Goal: Communication & Community: Answer question/provide support

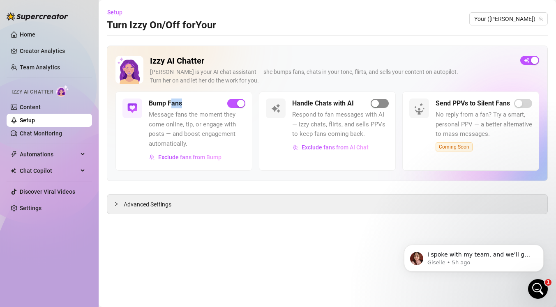
click at [380, 104] on span "button" at bounding box center [380, 103] width 18 height 9
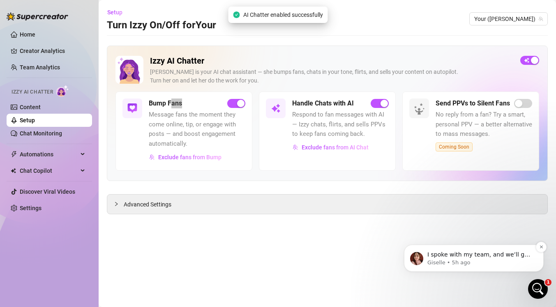
click at [465, 257] on p "I spoke with my team, and we’ll go ahead and refund half of your package since …" at bounding box center [480, 255] width 106 height 8
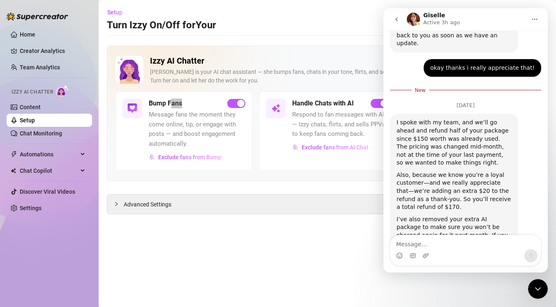
scroll to position [36, 0]
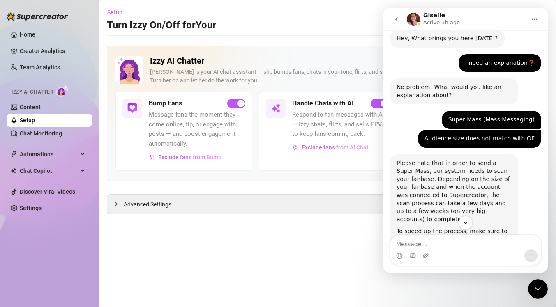
click at [198, 12] on div "Setup Turn Izzy On/Off for Your" at bounding box center [161, 19] width 109 height 26
click at [53, 48] on link "Creator Analytics" at bounding box center [53, 50] width 66 height 13
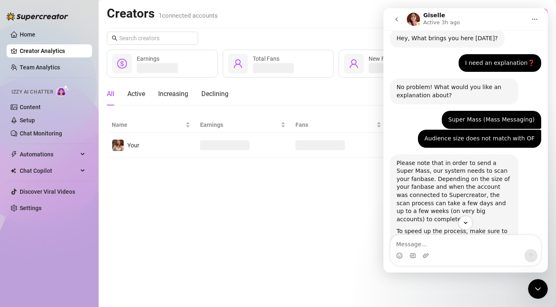
click at [394, 17] on icon "go back" at bounding box center [396, 19] width 7 height 7
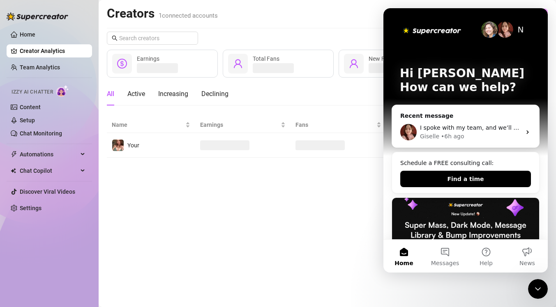
click at [544, 287] on div "Close Intercom Messenger" at bounding box center [538, 290] width 20 height 20
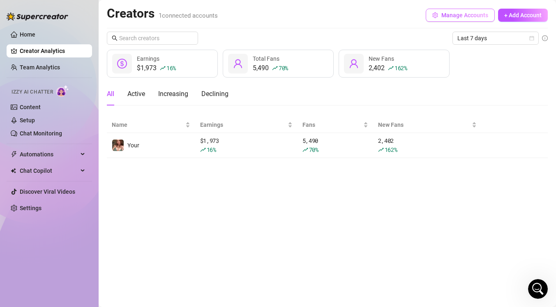
click at [466, 18] on span "Manage Accounts" at bounding box center [464, 15] width 47 height 7
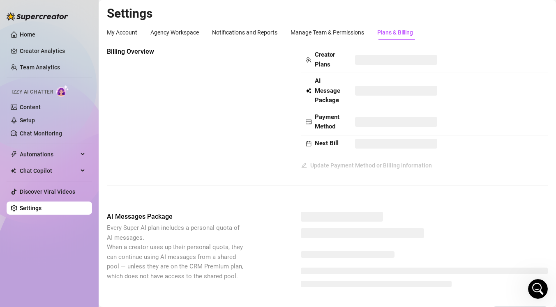
click at [384, 33] on div "Plans & Billing" at bounding box center [395, 32] width 36 height 9
click at [402, 34] on div "Plans & Billing" at bounding box center [395, 32] width 36 height 9
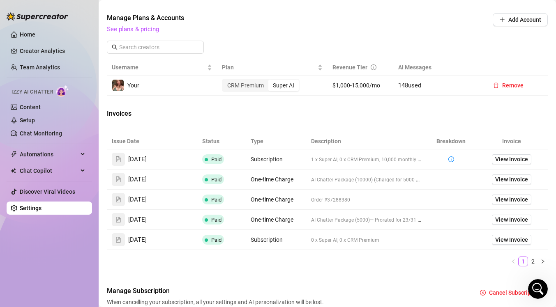
scroll to position [284, 0]
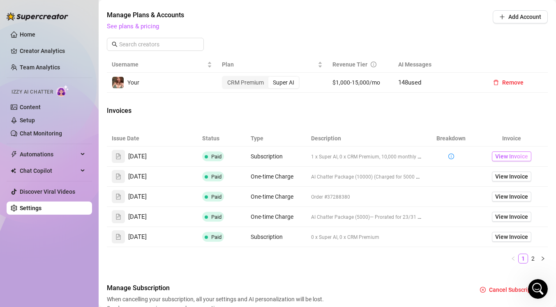
click at [497, 154] on span "View Invoice" at bounding box center [511, 156] width 33 height 9
click at [534, 287] on icon "Open Intercom Messenger" at bounding box center [538, 290] width 14 height 14
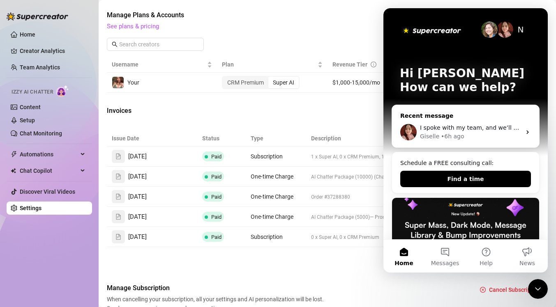
click at [474, 118] on div "I spoke with my team, and we’ll go ahead and refund half of your package since …" at bounding box center [465, 132] width 147 height 30
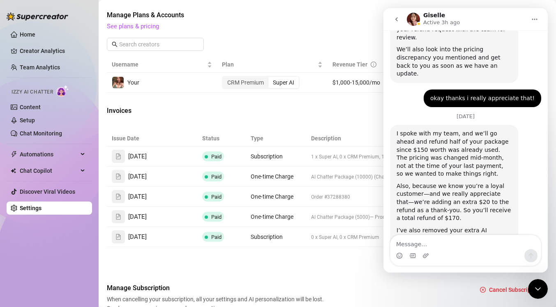
scroll to position [905, 0]
click at [353, 112] on div "Invoices" at bounding box center [327, 112] width 441 height 12
click at [394, 16] on icon "go back" at bounding box center [396, 19] width 7 height 7
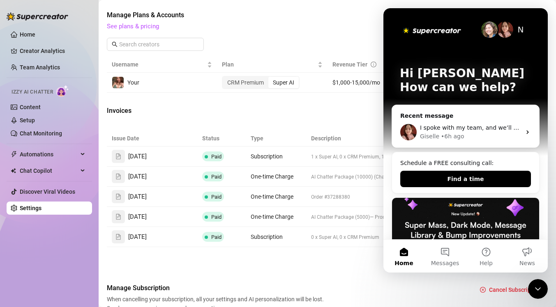
click at [539, 289] on icon "Close Intercom Messenger" at bounding box center [538, 289] width 10 height 10
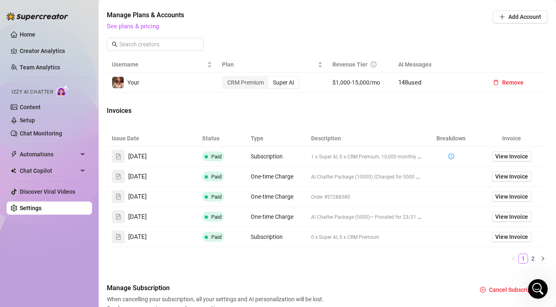
click at [536, 284] on icon "Open Intercom Messenger" at bounding box center [538, 290] width 14 height 14
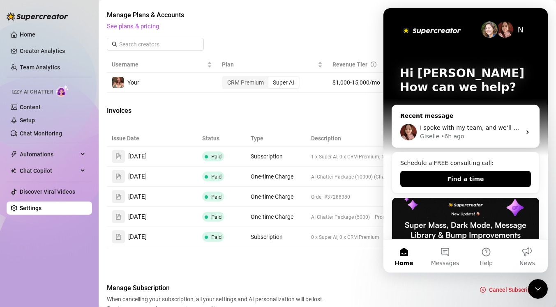
click at [469, 133] on div "Giselle • 6h ago" at bounding box center [470, 136] width 101 height 9
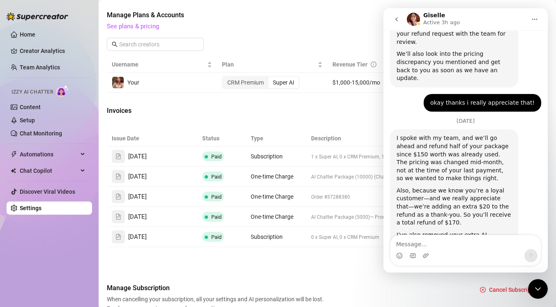
scroll to position [924, 0]
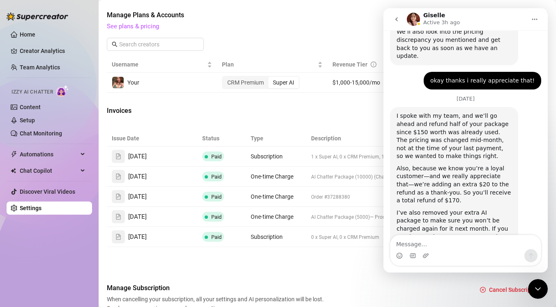
click at [442, 243] on textarea "Message…" at bounding box center [465, 243] width 150 height 14
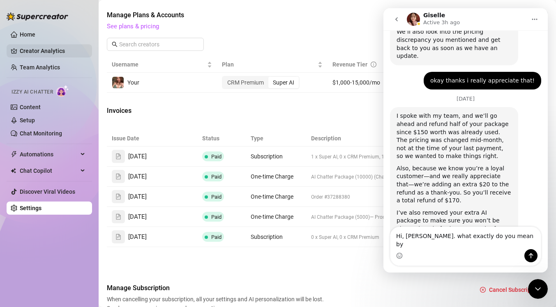
type textarea "Hi, [PERSON_NAME]. what exactly do you mean by"
click at [51, 54] on link "Creator Analytics" at bounding box center [53, 50] width 66 height 13
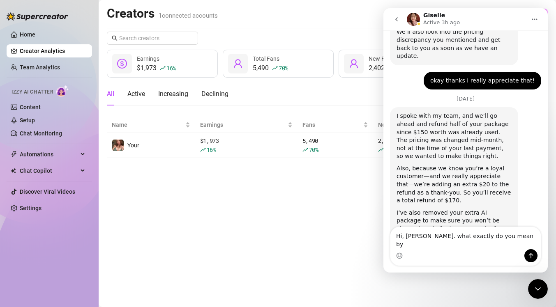
click at [391, 18] on button "go back" at bounding box center [397, 20] width 16 height 16
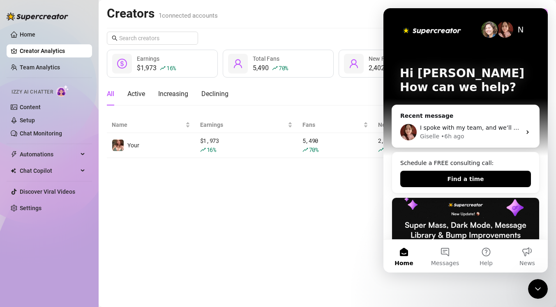
click at [360, 89] on div "All Active Increasing Declining" at bounding box center [327, 94] width 441 height 23
click at [537, 286] on icon "Close Intercom Messenger" at bounding box center [538, 289] width 10 height 10
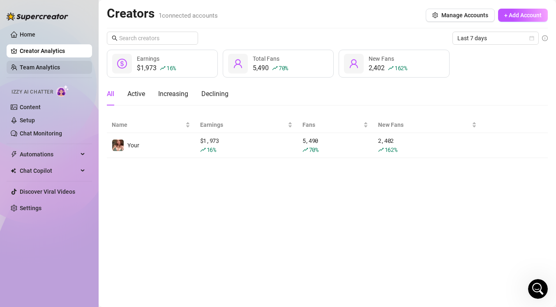
click at [60, 68] on link "Team Analytics" at bounding box center [40, 67] width 40 height 7
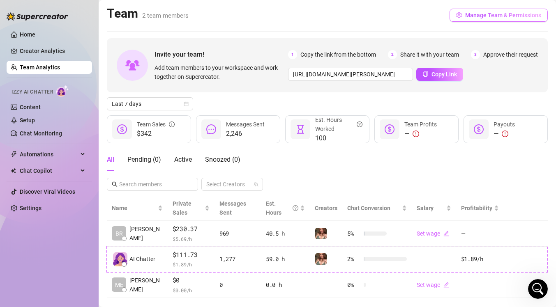
click at [511, 11] on button "Manage Team & Permissions" at bounding box center [499, 15] width 98 height 13
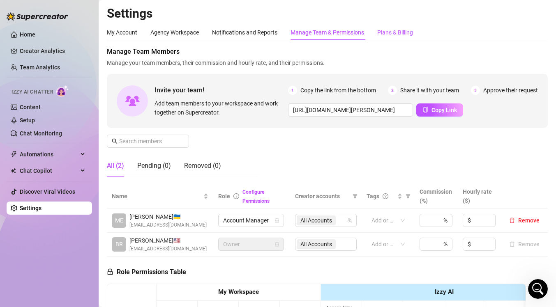
click at [391, 28] on div "Plans & Billing" at bounding box center [395, 32] width 36 height 9
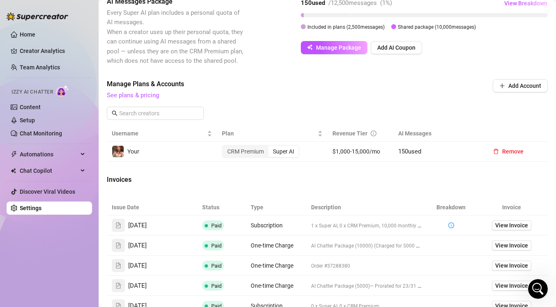
scroll to position [219, 0]
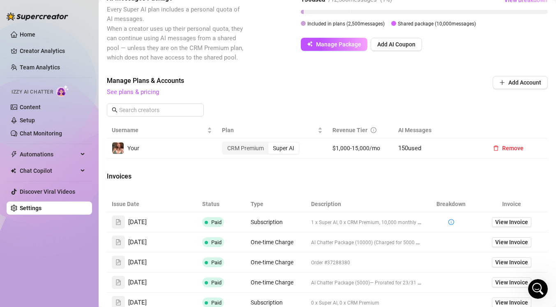
click at [536, 291] on icon "Open Intercom Messenger" at bounding box center [538, 289] width 6 height 7
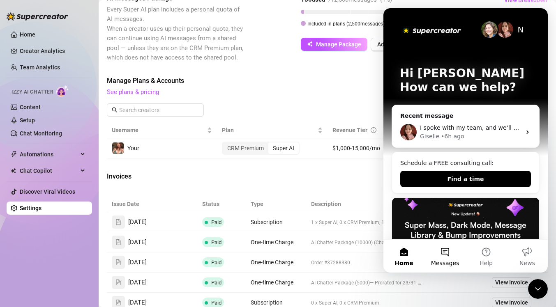
click at [444, 253] on button "Messages" at bounding box center [445, 256] width 41 height 33
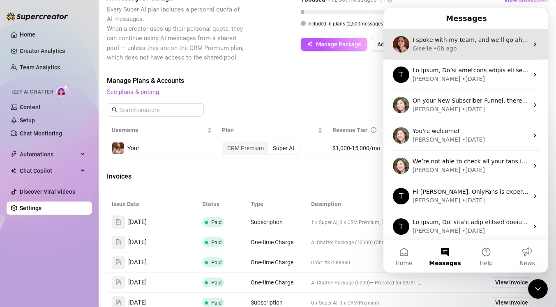
click at [477, 48] on div "Giselle • 6h ago" at bounding box center [471, 48] width 116 height 9
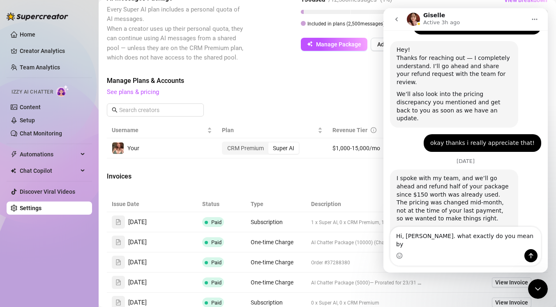
scroll to position [924, 0]
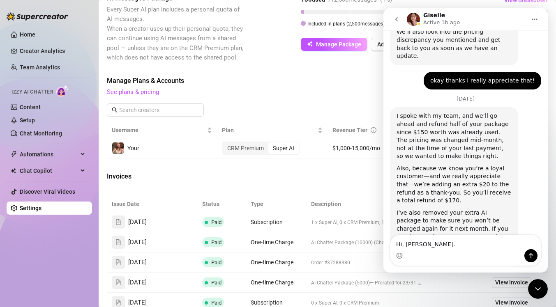
type textarea "Hi, [PERSON_NAME]."
click at [335, 98] on div "Manage Plans & Accounts See plans & pricing Add Account" at bounding box center [327, 99] width 441 height 47
click at [539, 289] on icon "Close Intercom Messenger" at bounding box center [538, 289] width 10 height 10
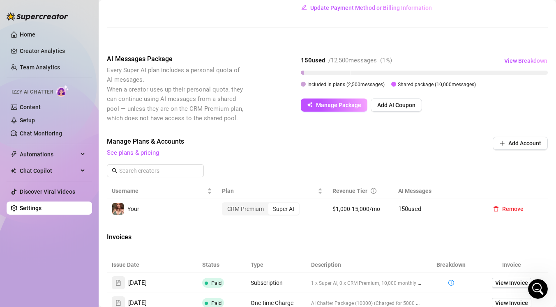
scroll to position [156, 0]
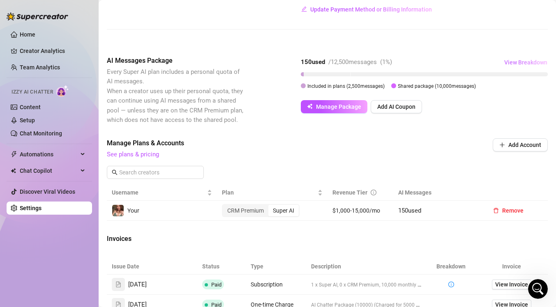
click at [505, 61] on span "View Breakdown" at bounding box center [525, 62] width 43 height 7
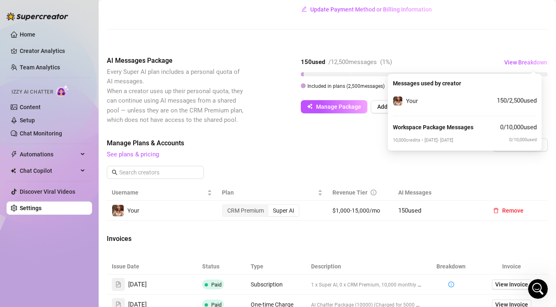
click at [537, 288] on icon "Open Intercom Messenger" at bounding box center [538, 290] width 14 height 14
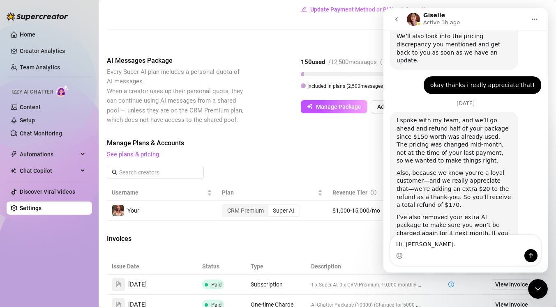
scroll to position [924, 0]
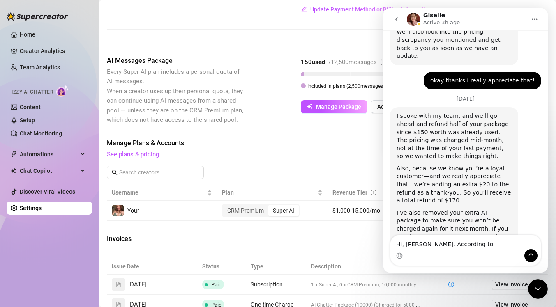
type textarea "Hi, [PERSON_NAME]. According to"
click at [400, 17] on button "go back" at bounding box center [397, 20] width 16 height 16
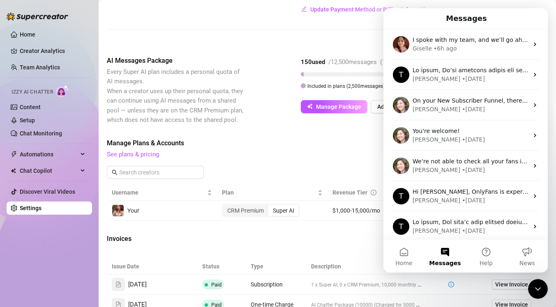
scroll to position [0, 0]
click at [340, 133] on div "Billing Overview Creator Plans 1 x Super AI, 0 x CRM Premium AI Message Package…" at bounding box center [327, 166] width 441 height 551
click at [538, 290] on icon "Close Intercom Messenger" at bounding box center [538, 289] width 6 height 3
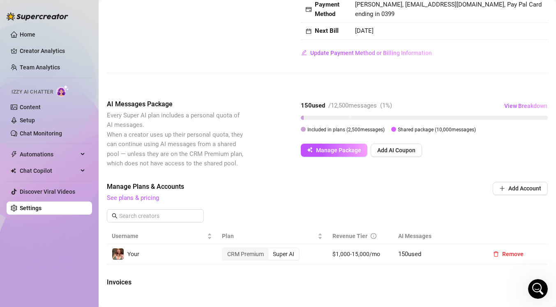
scroll to position [111, 0]
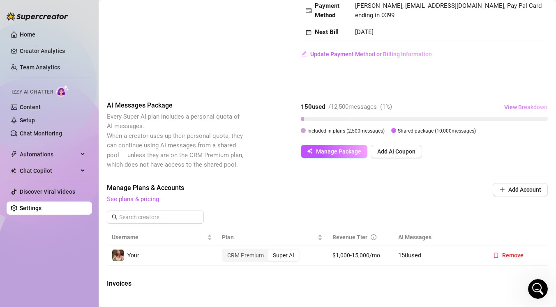
click at [513, 106] on span "View Breakdown" at bounding box center [525, 107] width 43 height 7
click at [490, 215] on div "Manage Plans & Accounts See plans & pricing Add Account" at bounding box center [327, 206] width 441 height 47
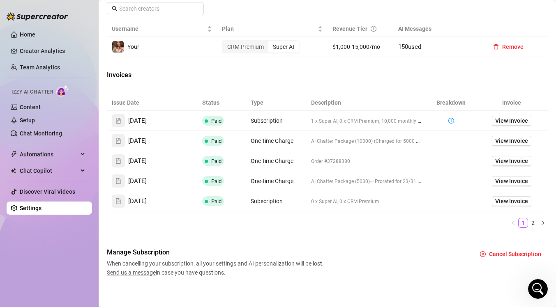
scroll to position [323, 0]
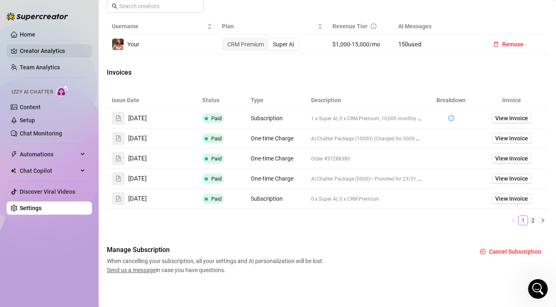
click at [46, 55] on link "Creator Analytics" at bounding box center [53, 50] width 66 height 13
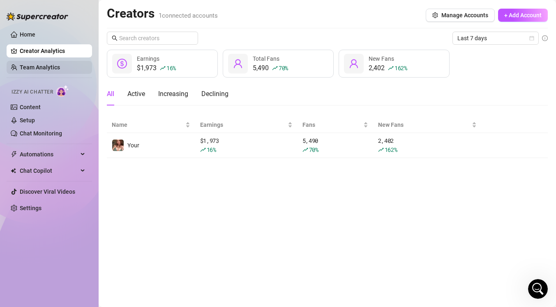
click at [60, 69] on link "Team Analytics" at bounding box center [40, 67] width 40 height 7
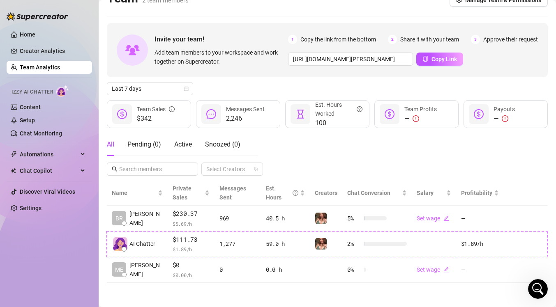
scroll to position [4, 0]
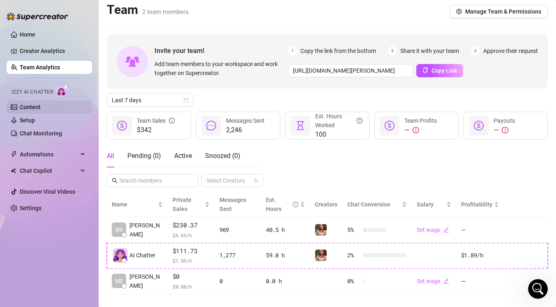
click at [39, 106] on link "Content" at bounding box center [30, 107] width 21 height 7
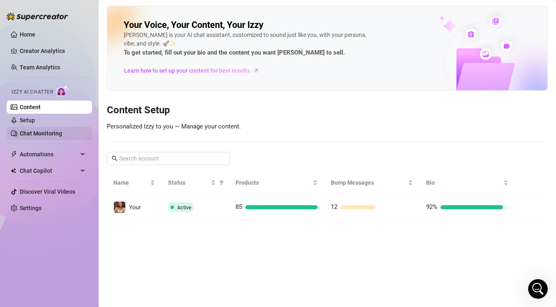
click at [39, 130] on link "Chat Monitoring" at bounding box center [41, 133] width 42 height 7
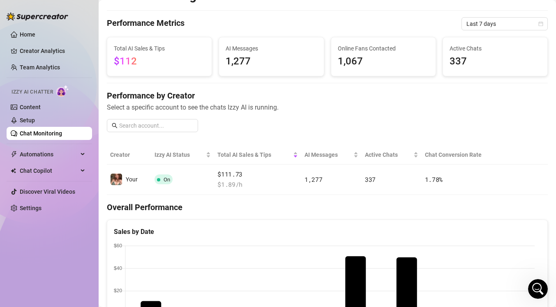
scroll to position [28, 0]
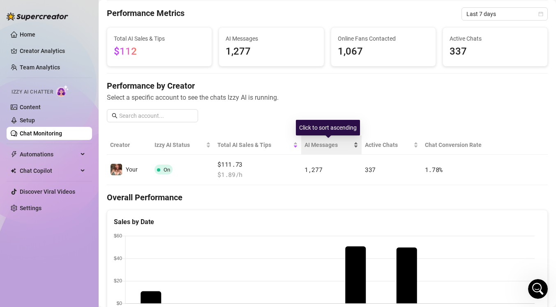
click at [321, 144] on span "AI Messages" at bounding box center [328, 145] width 47 height 9
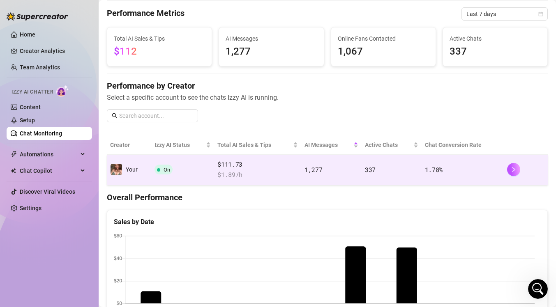
click at [328, 167] on td "1,277" at bounding box center [331, 170] width 60 height 30
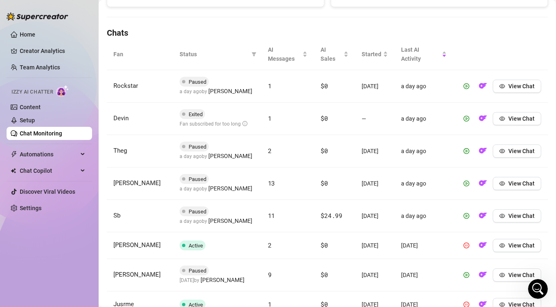
scroll to position [271, 0]
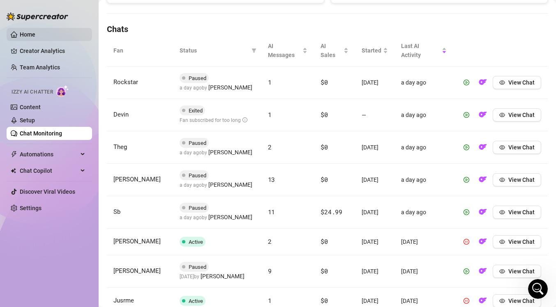
click at [32, 35] on link "Home" at bounding box center [28, 34] width 16 height 7
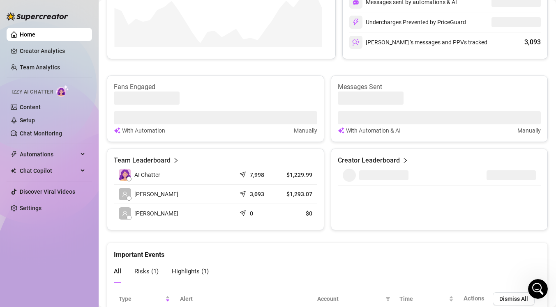
click at [535, 290] on icon "Open Intercom Messenger" at bounding box center [538, 290] width 14 height 14
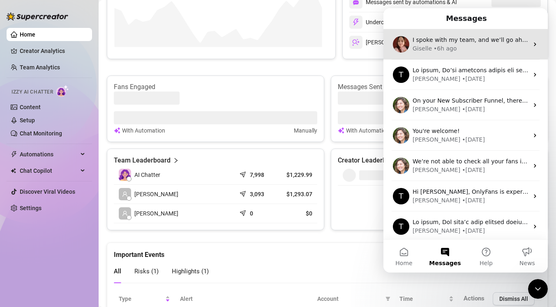
click at [457, 33] on div "I spoke with my team, and we’ll go ahead and refund half of your package since …" at bounding box center [465, 44] width 164 height 30
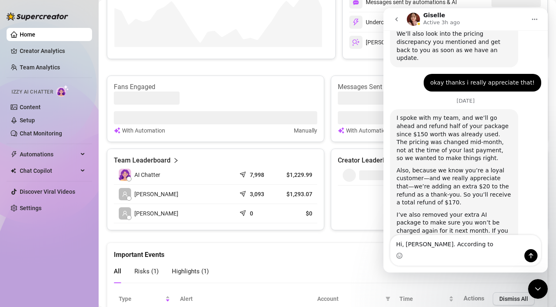
scroll to position [924, 0]
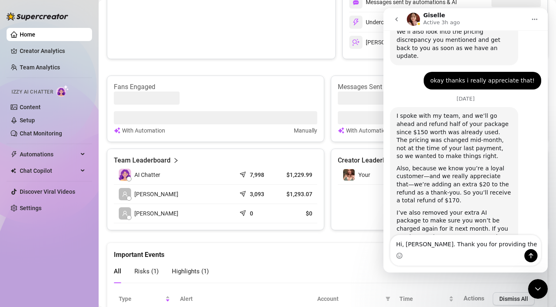
click at [504, 245] on textarea "Hi, [PERSON_NAME]. Thank you for providing the" at bounding box center [465, 243] width 150 height 14
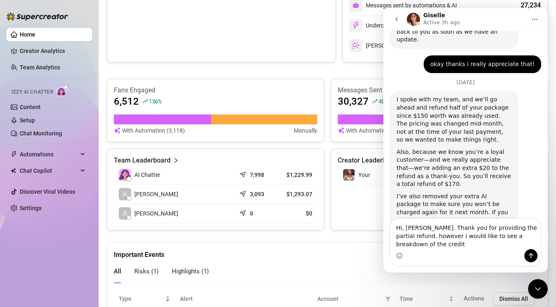
scroll to position [932, 0]
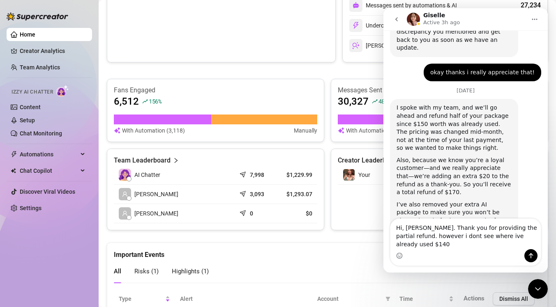
click at [520, 245] on textarea "Hi, [PERSON_NAME]. Thank you for providing the partial refund. however i dont s…" at bounding box center [465, 234] width 150 height 30
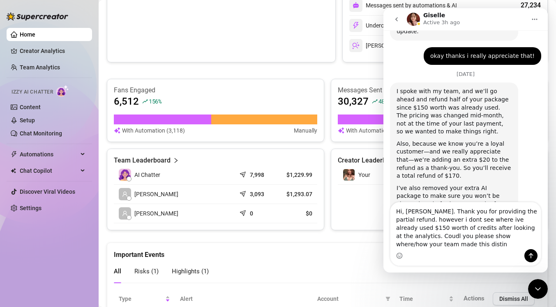
scroll to position [956, 0]
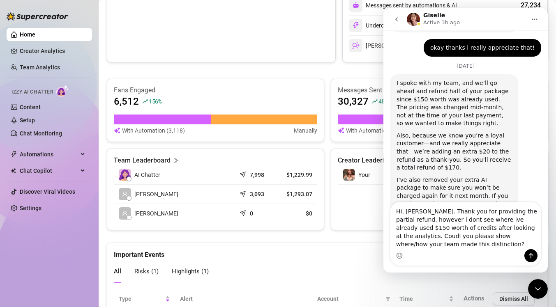
type textarea "Hi, [PERSON_NAME]. Thank you for providing the partial refund. however i dont s…"
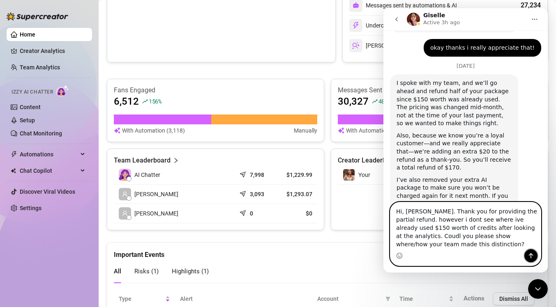
click at [526, 255] on button "Send a message…" at bounding box center [530, 255] width 13 height 13
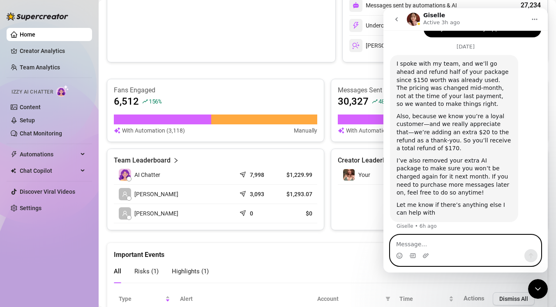
scroll to position [988, 0]
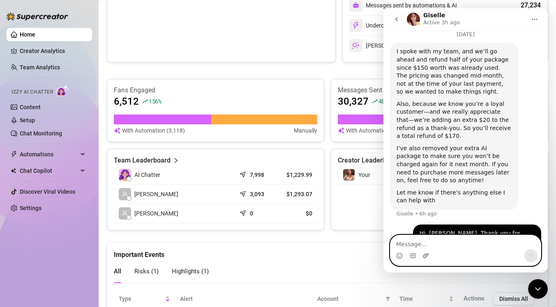
click at [425, 255] on icon "Upload attachment" at bounding box center [426, 256] width 7 height 7
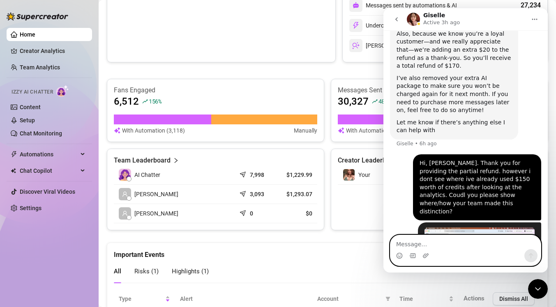
scroll to position [1068, 0]
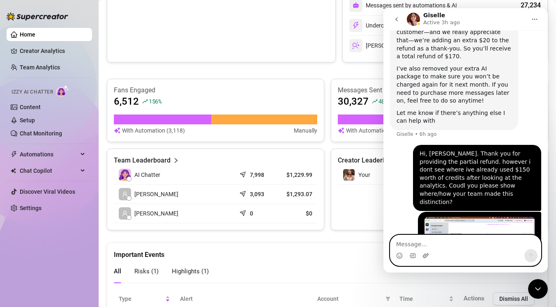
click at [425, 254] on icon "Upload attachment" at bounding box center [426, 256] width 6 height 5
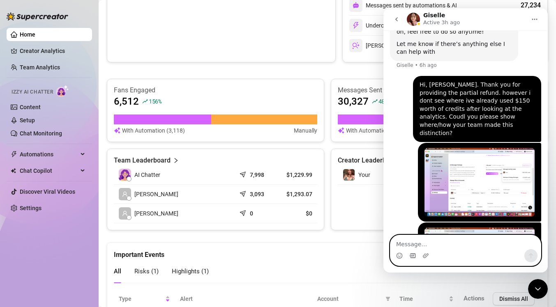
scroll to position [1147, 0]
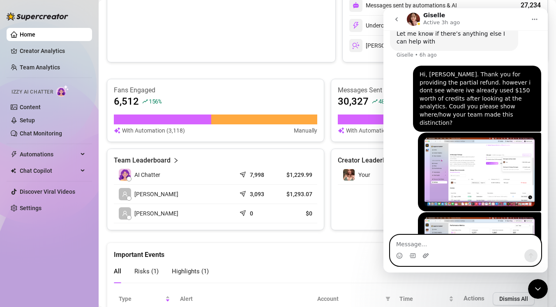
click at [423, 253] on icon "Upload attachment" at bounding box center [426, 256] width 7 height 7
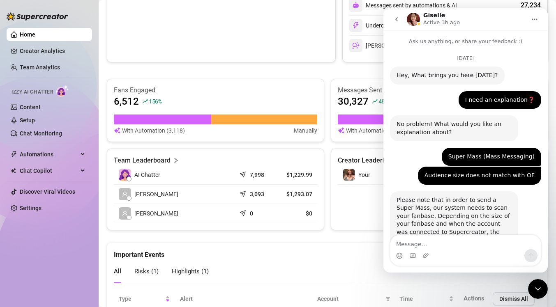
scroll to position [1190, 0]
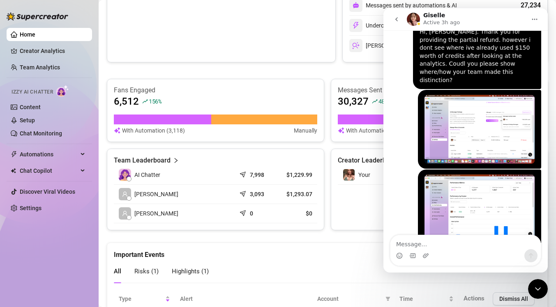
click at [480, 175] on img "brian says…" at bounding box center [480, 209] width 110 height 69
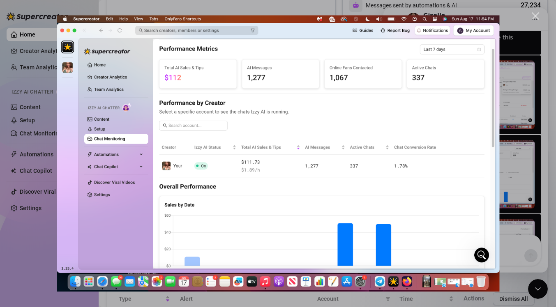
scroll to position [1227, 0]
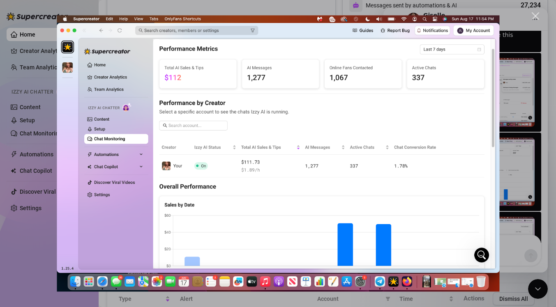
click at [536, 17] on div "Close" at bounding box center [536, 16] width 8 height 8
